Goal: Download file/media

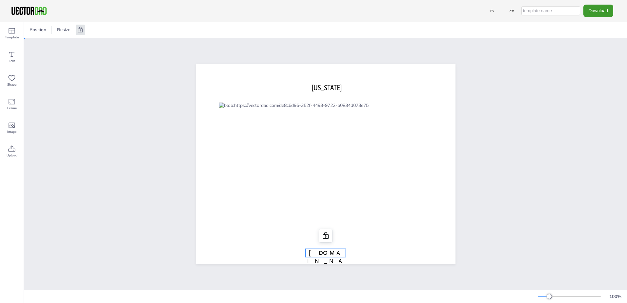
click at [338, 251] on span "[DOMAIN_NAME]" at bounding box center [325, 261] width 37 height 24
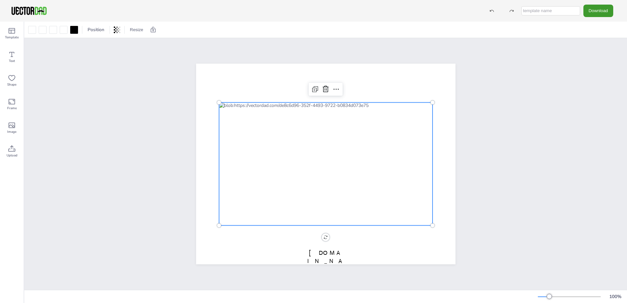
click at [333, 188] on div at bounding box center [325, 163] width 213 height 123
click at [328, 251] on span "[DOMAIN_NAME]" at bounding box center [325, 261] width 37 height 24
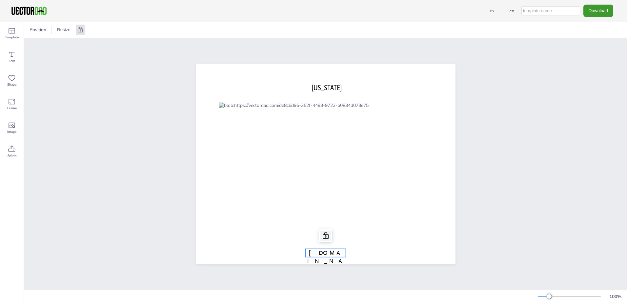
click at [321, 232] on icon at bounding box center [325, 236] width 8 height 8
click at [323, 233] on icon at bounding box center [325, 236] width 8 height 8
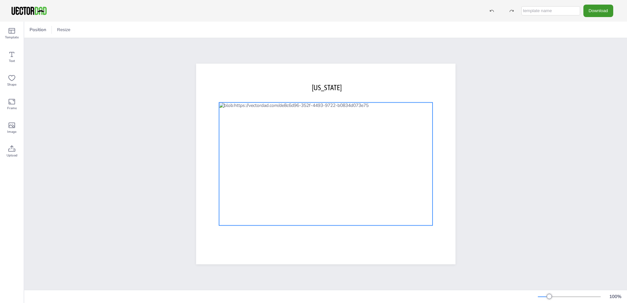
click at [347, 196] on div at bounding box center [325, 163] width 213 height 123
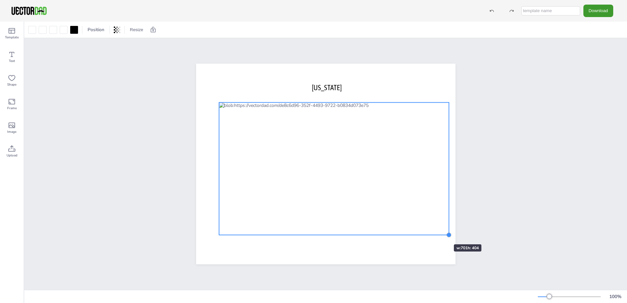
drag, startPoint x: 430, startPoint y: 223, endPoint x: 434, endPoint y: 232, distance: 10.4
click at [434, 232] on div "[US_STATE]" at bounding box center [325, 164] width 259 height 201
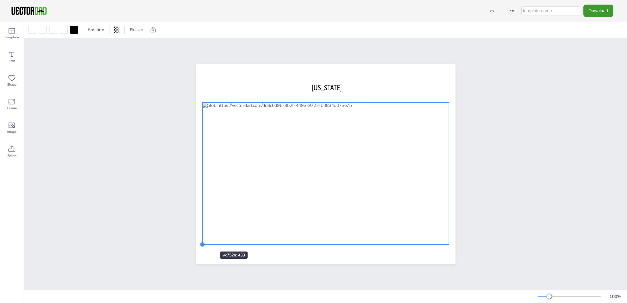
drag, startPoint x: 217, startPoint y: 231, endPoint x: 200, endPoint y: 240, distance: 18.6
click at [200, 242] on div at bounding box center [201, 244] width 5 height 5
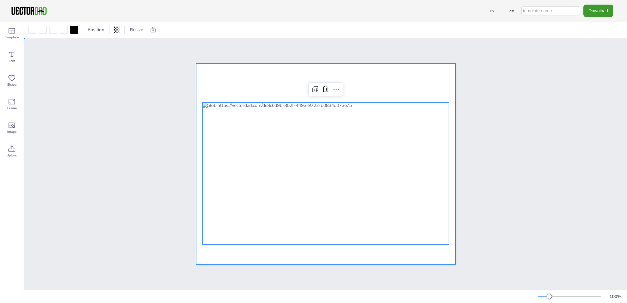
click at [372, 74] on div at bounding box center [325, 164] width 259 height 201
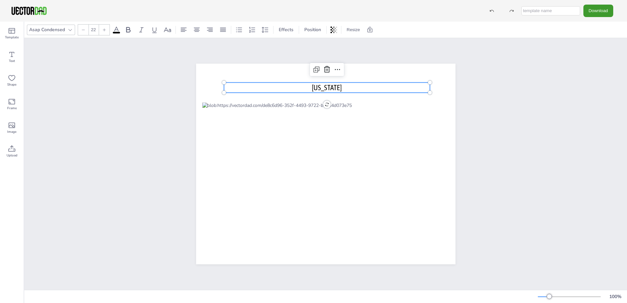
click at [338, 83] on span "[US_STATE]" at bounding box center [327, 87] width 30 height 9
click at [323, 67] on icon at bounding box center [327, 70] width 8 height 8
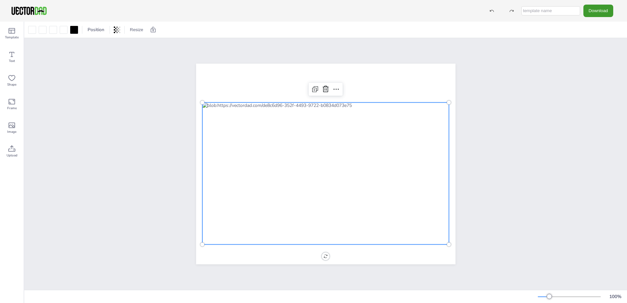
click at [321, 104] on div at bounding box center [325, 173] width 246 height 142
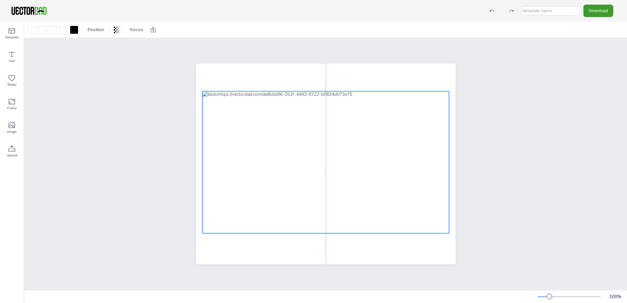
drag, startPoint x: 323, startPoint y: 105, endPoint x: 323, endPoint y: 94, distance: 11.5
click at [323, 94] on div at bounding box center [325, 162] width 246 height 142
click at [483, 65] on div at bounding box center [325, 164] width 602 height 252
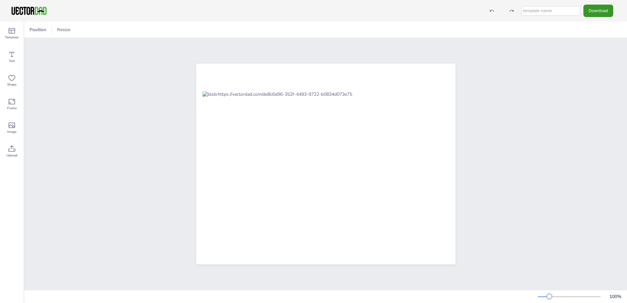
click at [599, 12] on button "Download" at bounding box center [598, 11] width 30 height 12
click at [599, 51] on li "JPG" at bounding box center [600, 53] width 54 height 13
